Goal: Register for event/course

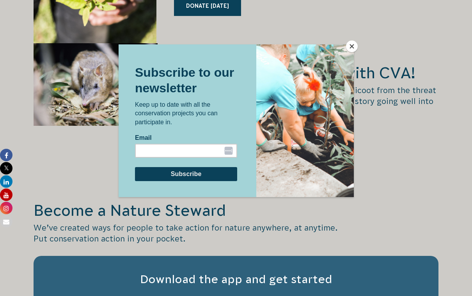
scroll to position [1144, 0]
click at [353, 48] on button "Close" at bounding box center [352, 47] width 12 height 12
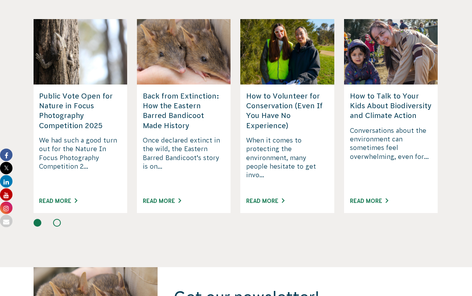
scroll to position [2034, 0]
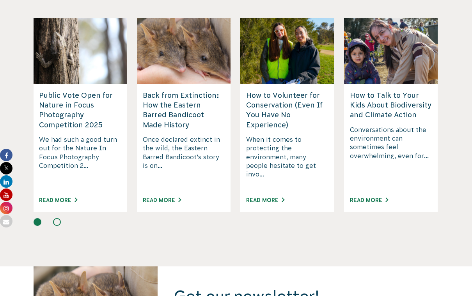
click at [279, 90] on h5 "How to Volunteer for Conservation (Even If You Have No Experience)" at bounding box center [287, 109] width 82 height 39
click at [276, 197] on link "Read More" at bounding box center [265, 200] width 38 height 6
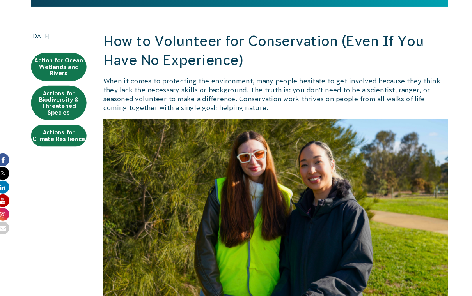
scroll to position [163, 0]
click at [54, 132] on link "Actions for Climate Resilience" at bounding box center [61, 132] width 54 height 21
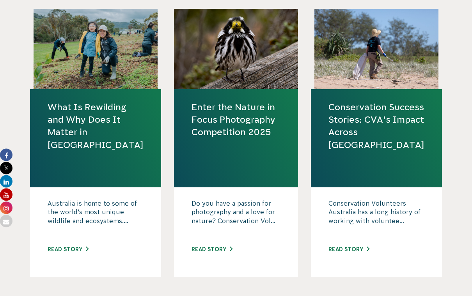
scroll to position [820, 0]
click at [73, 252] on link "Read story" at bounding box center [68, 249] width 41 height 6
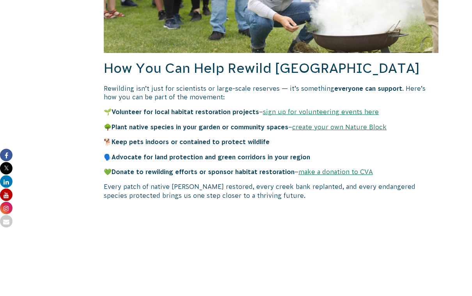
scroll to position [1905, 0]
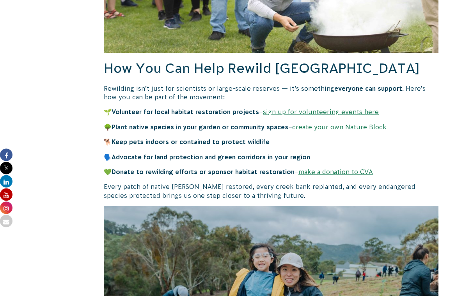
click at [352, 109] on link "sign up for volunteering events here" at bounding box center [321, 112] width 116 height 7
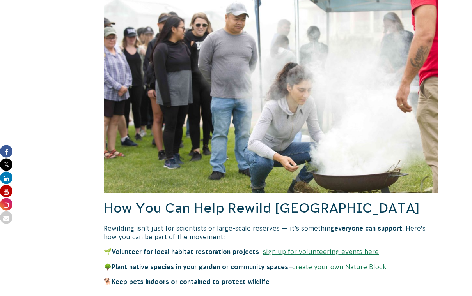
scroll to position [1761, 0]
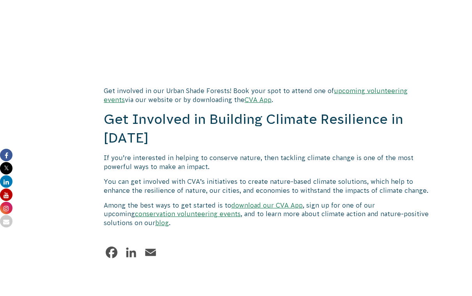
scroll to position [2144, 0]
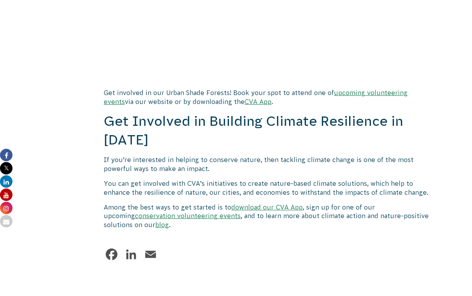
click at [156, 213] on link "conservation volunteering events" at bounding box center [188, 216] width 106 height 7
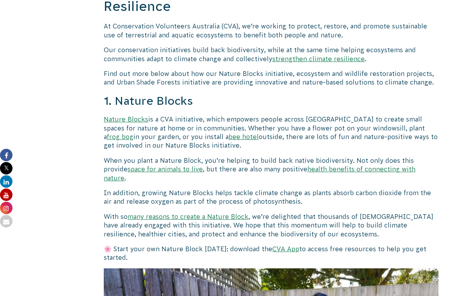
scroll to position [805, 0]
